Goal: Navigation & Orientation: Find specific page/section

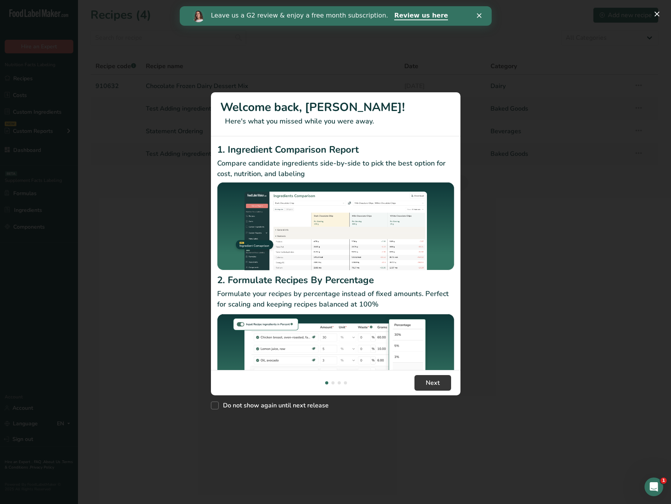
click at [151, 188] on div "New Features" at bounding box center [335, 252] width 671 height 504
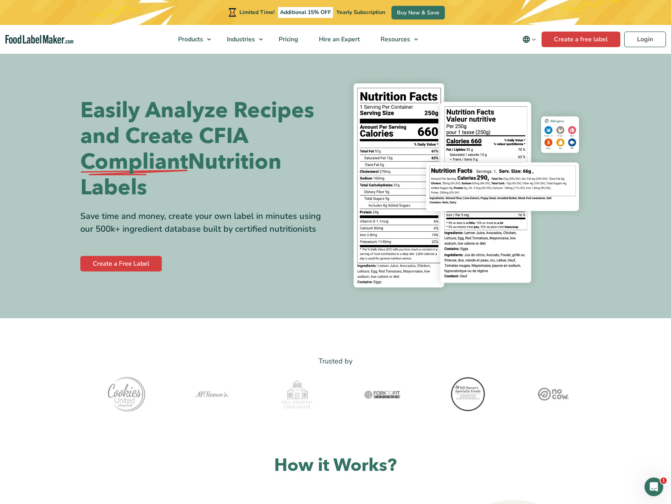
click at [249, 259] on div "Create a Free Label" at bounding box center [204, 264] width 249 height 19
